Goal: Task Accomplishment & Management: Manage account settings

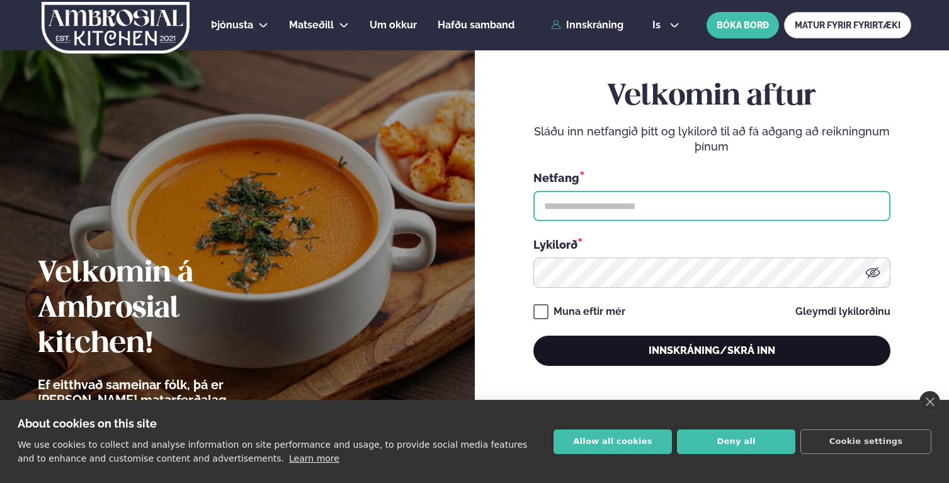
type input "**********"
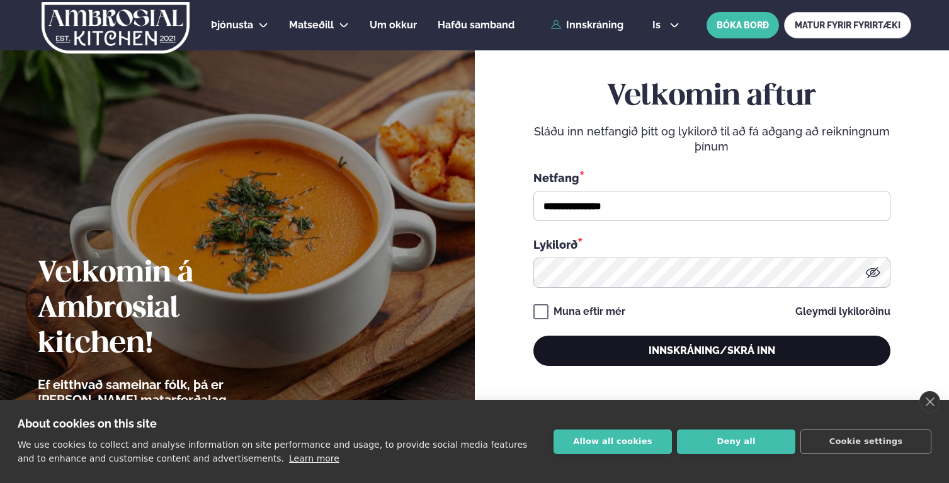
click at [693, 347] on button "Innskráning/Skrá inn" at bounding box center [711, 350] width 357 height 30
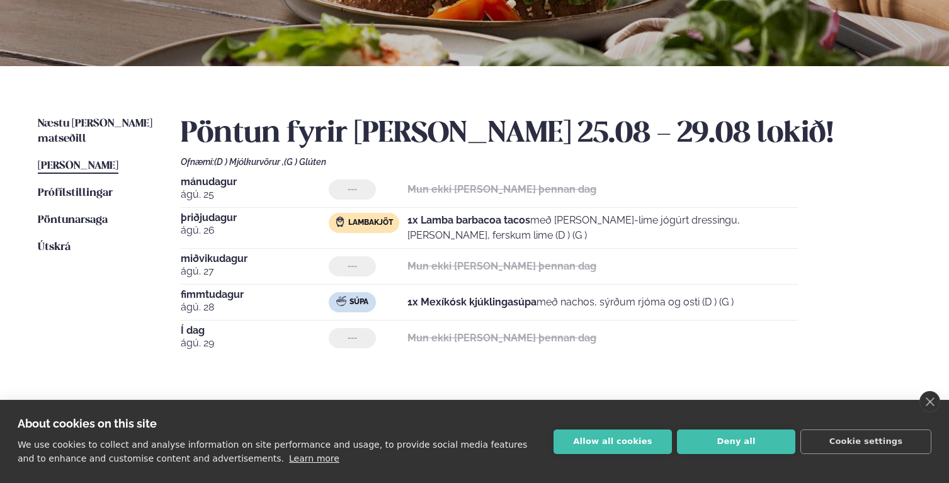
scroll to position [198, 0]
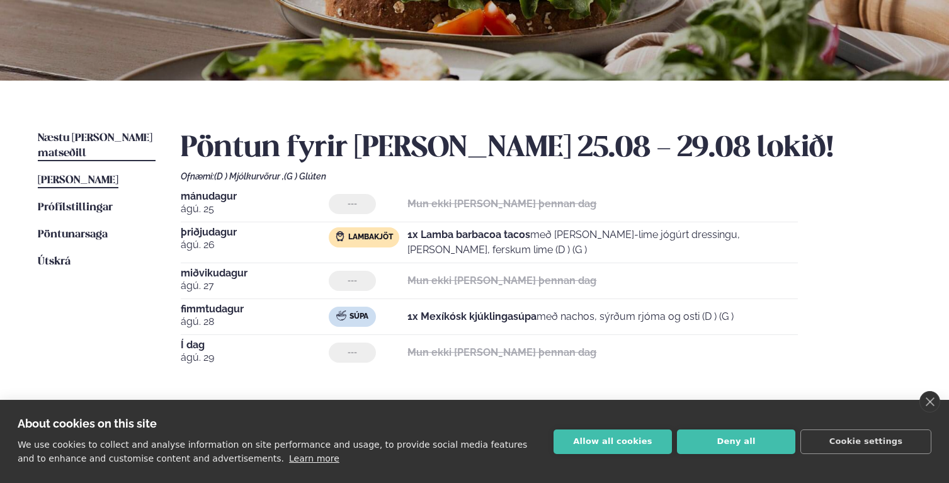
click at [60, 138] on span "Næstu [PERSON_NAME] matseðill" at bounding box center [95, 146] width 115 height 26
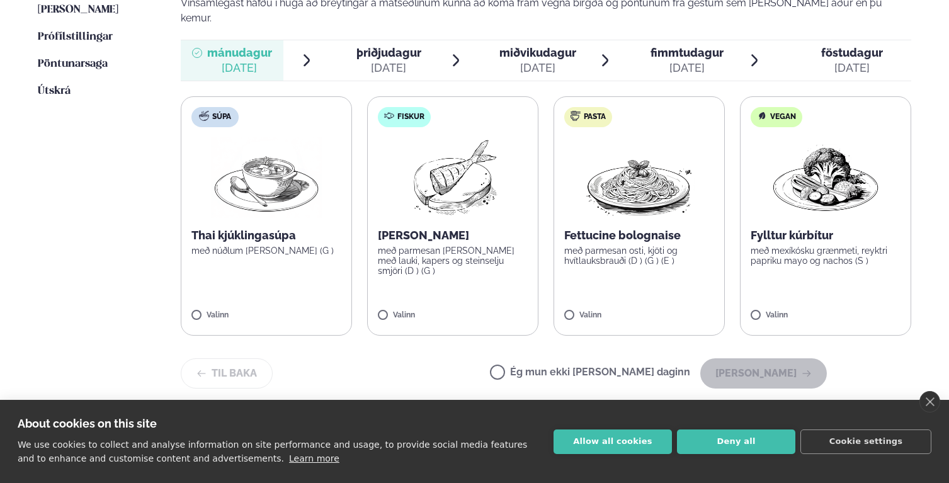
scroll to position [380, 0]
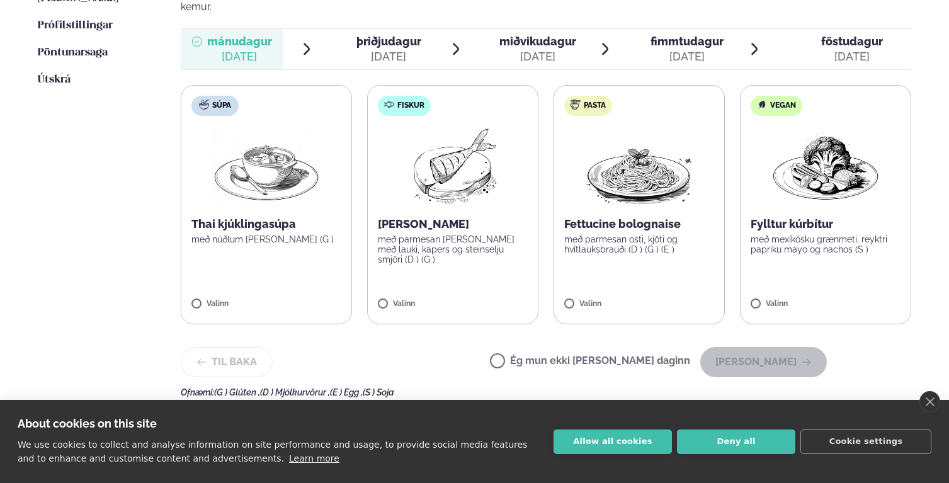
click at [541, 356] on label "Ég mun ekki [PERSON_NAME] daginn" at bounding box center [590, 362] width 200 height 13
click at [756, 347] on button "[PERSON_NAME]" at bounding box center [763, 362] width 127 height 30
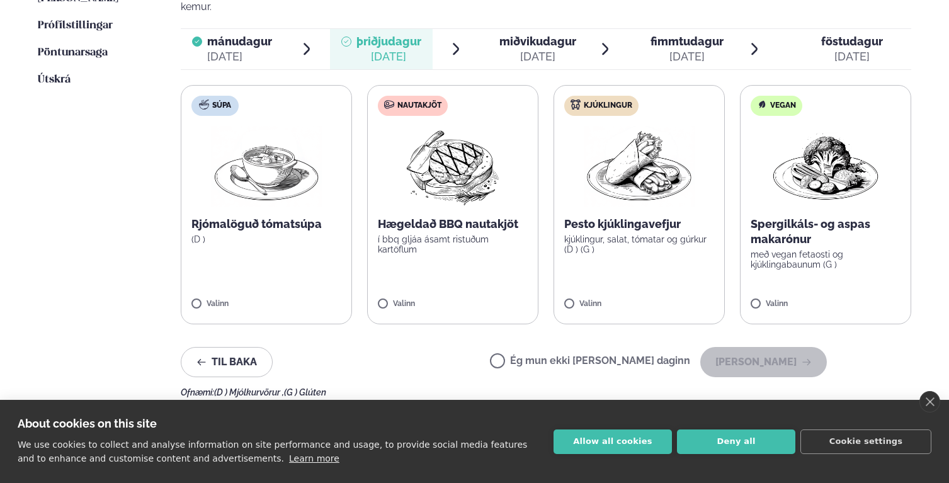
click at [592, 356] on label "Ég mun ekki [PERSON_NAME] daginn" at bounding box center [590, 362] width 200 height 13
click at [743, 356] on button "[PERSON_NAME]" at bounding box center [763, 362] width 127 height 30
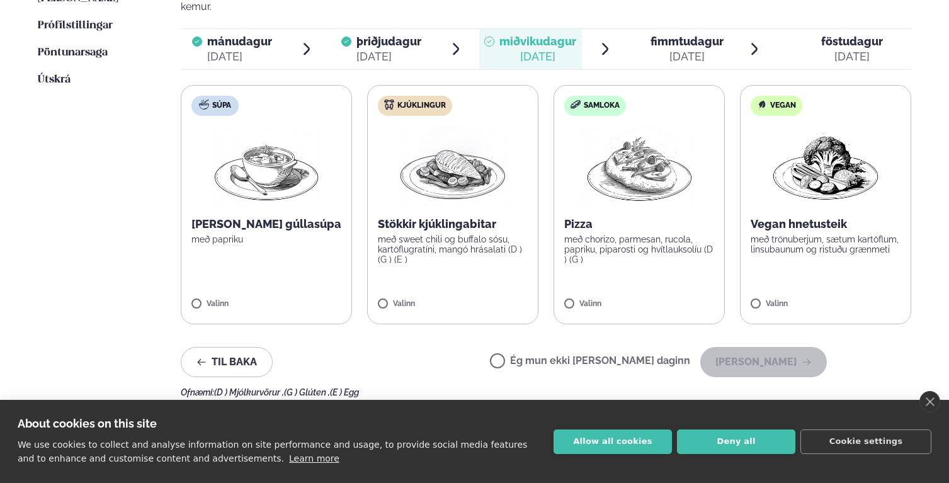
click at [541, 356] on label "Ég mun ekki [PERSON_NAME] daginn" at bounding box center [590, 362] width 200 height 13
click at [734, 349] on button "[PERSON_NAME]" at bounding box center [763, 362] width 127 height 30
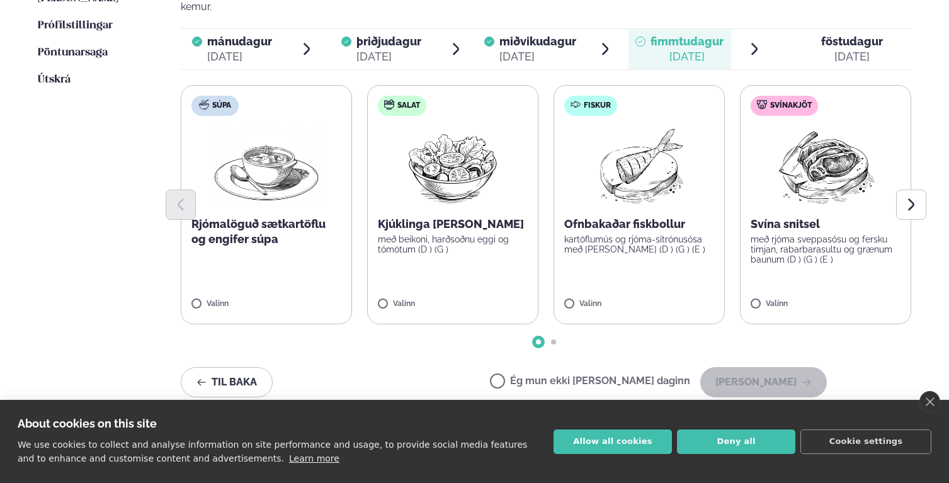
click at [455, 152] on img at bounding box center [452, 166] width 111 height 81
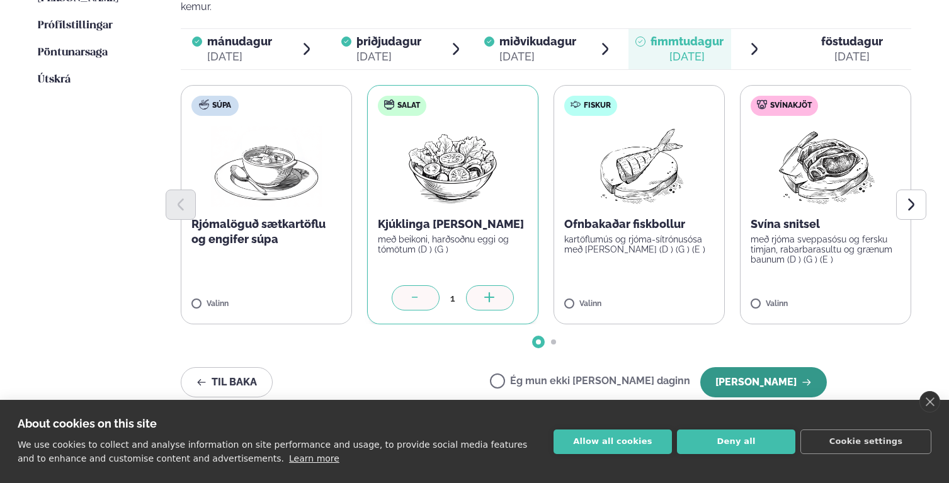
click at [752, 367] on button "[PERSON_NAME]" at bounding box center [763, 382] width 127 height 30
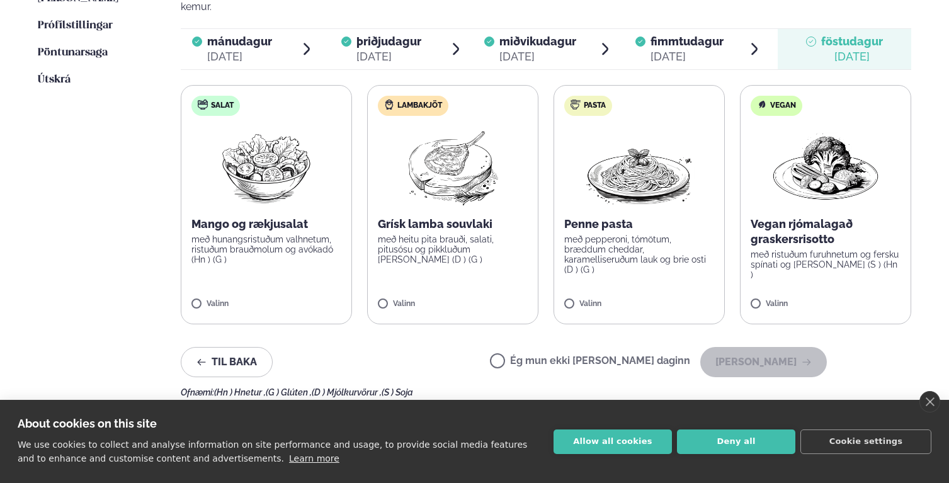
click at [600, 356] on label "Ég mun ekki [PERSON_NAME] daginn" at bounding box center [590, 362] width 200 height 13
click at [726, 350] on button "[PERSON_NAME]" at bounding box center [763, 362] width 127 height 30
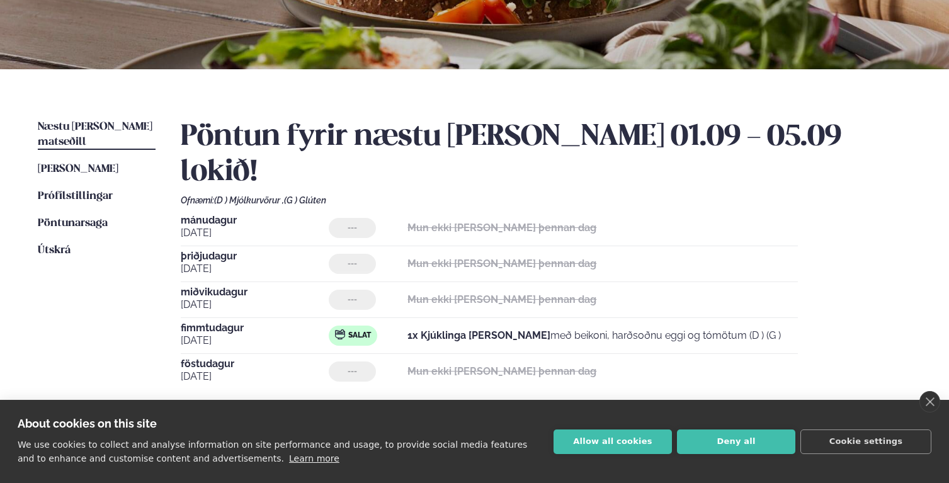
scroll to position [223, 0]
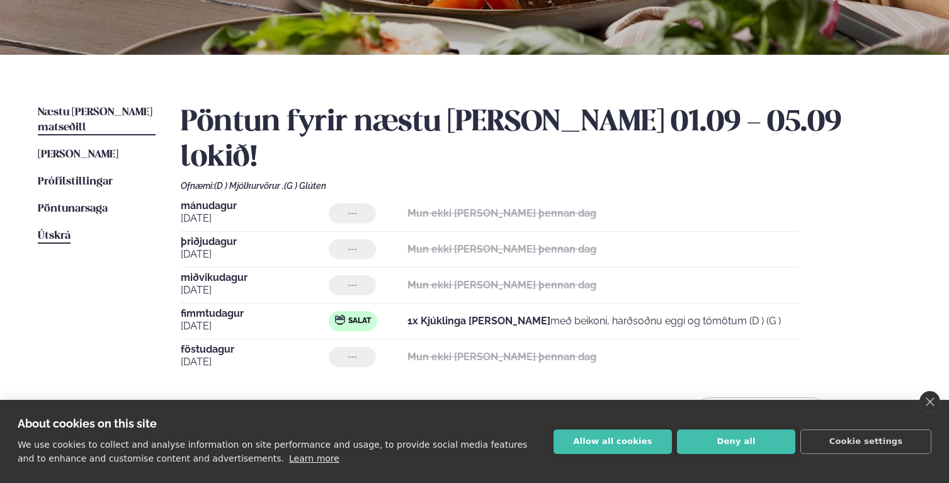
click at [52, 230] on span "Útskrá" at bounding box center [54, 235] width 33 height 11
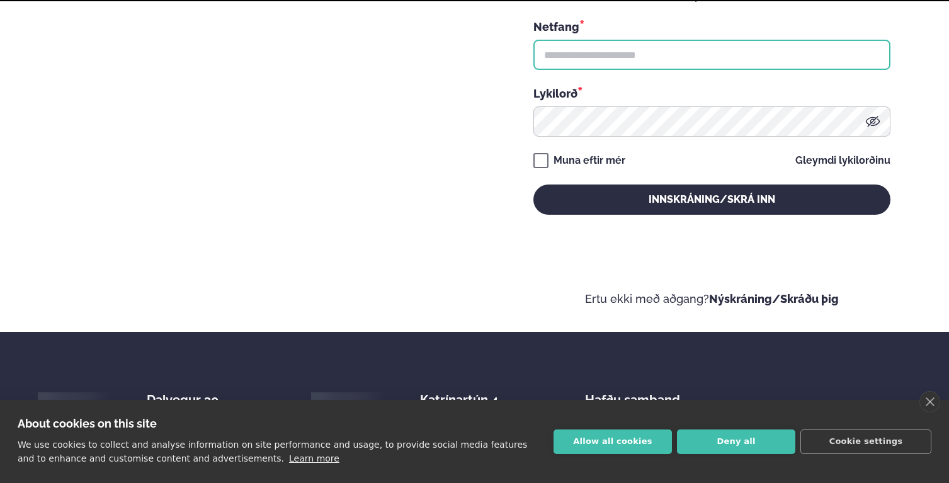
type input "**********"
